Goal: Task Accomplishment & Management: Manage account settings

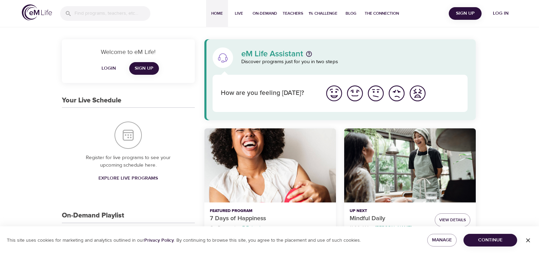
click at [105, 63] on button "Login" at bounding box center [109, 68] width 22 height 13
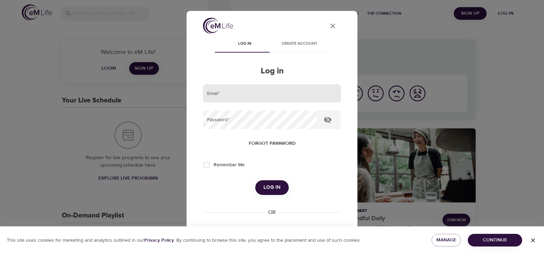
click at [241, 92] on input "email" at bounding box center [272, 93] width 138 height 18
type input "[EMAIL_ADDRESS][DOMAIN_NAME]"
click at [255, 181] on button "Log in" at bounding box center [272, 188] width 34 height 14
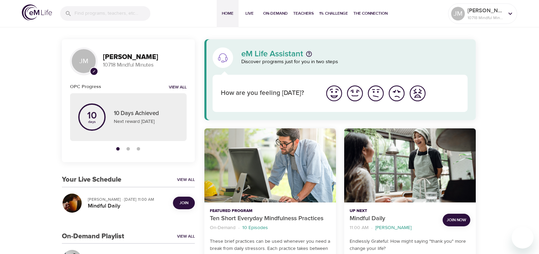
click at [185, 202] on span "Join" at bounding box center [183, 203] width 9 height 7
